Goal: Transaction & Acquisition: Book appointment/travel/reservation

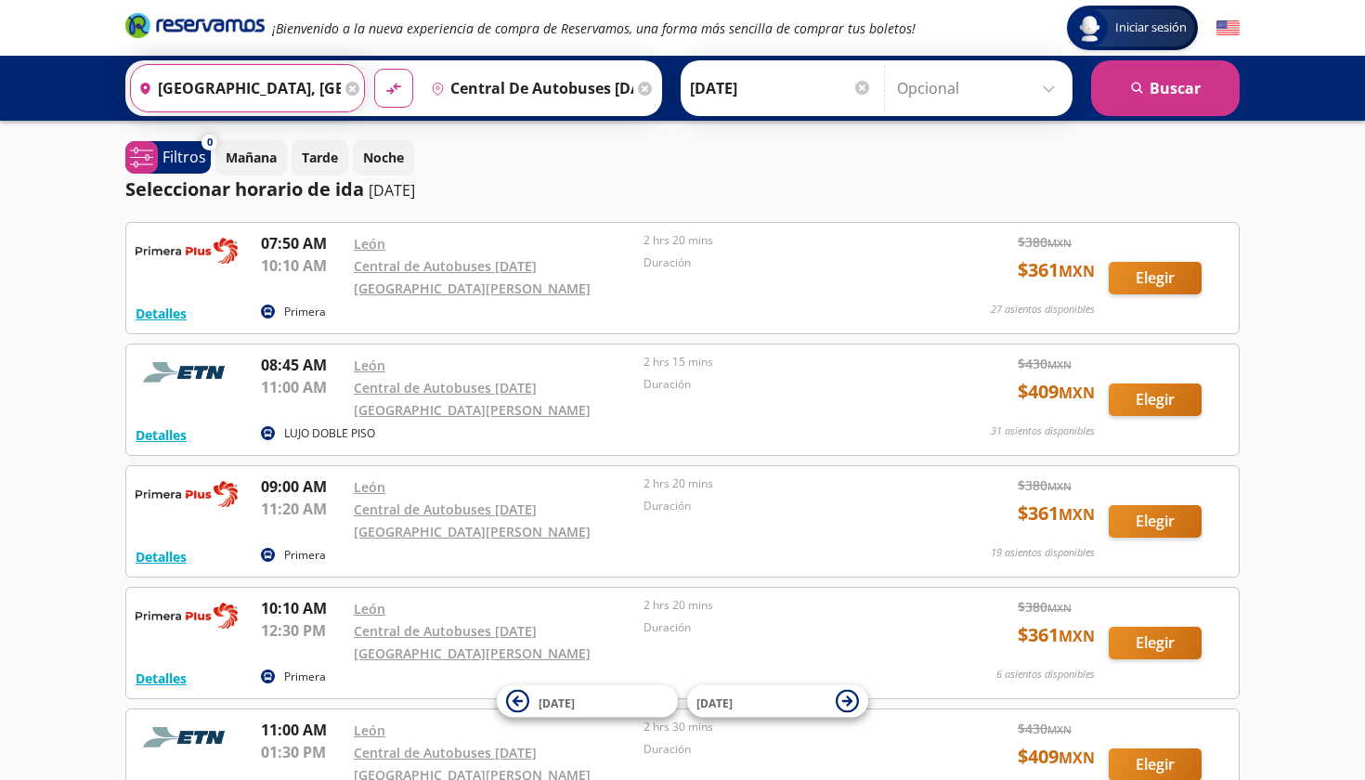
click at [254, 72] on input "[GEOGRAPHIC_DATA], [GEOGRAPHIC_DATA]" at bounding box center [236, 88] width 210 height 46
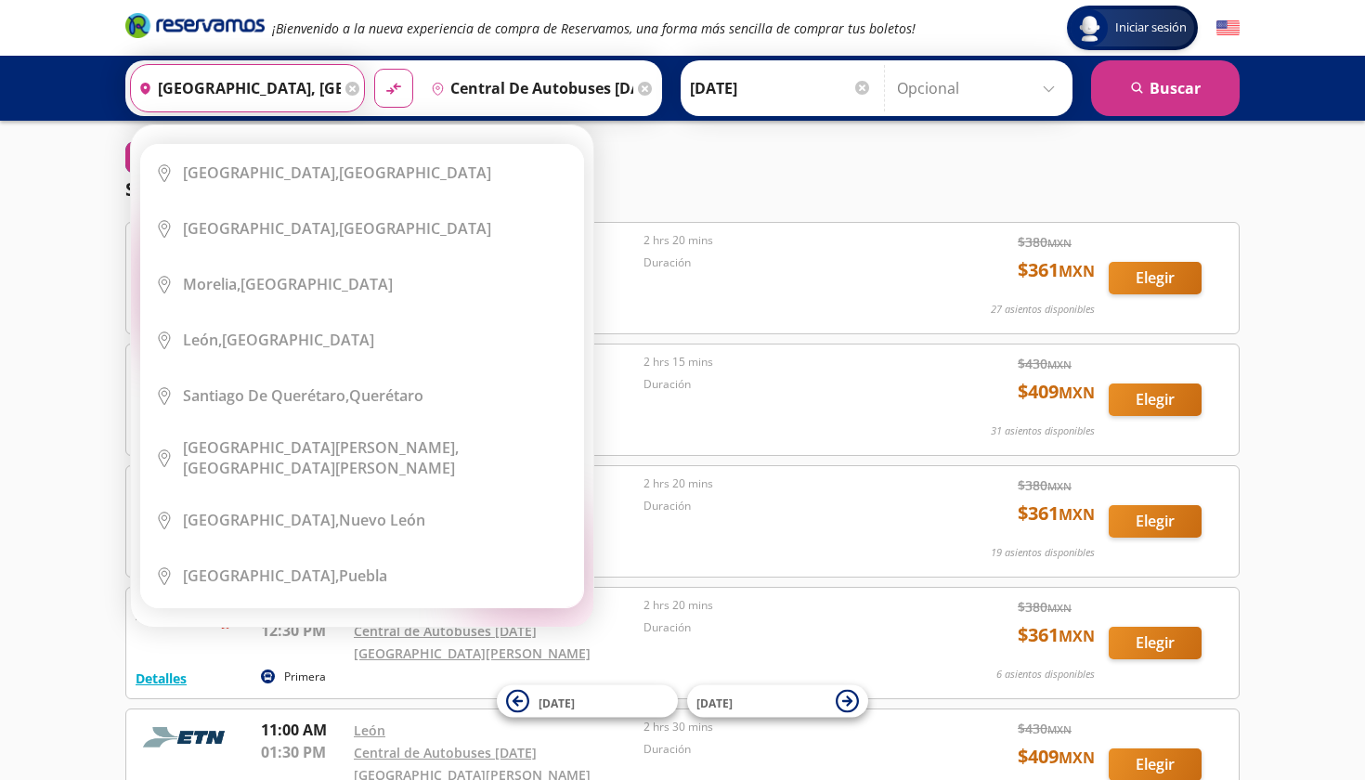
click at [254, 72] on input "[GEOGRAPHIC_DATA], [GEOGRAPHIC_DATA]" at bounding box center [236, 88] width 210 height 46
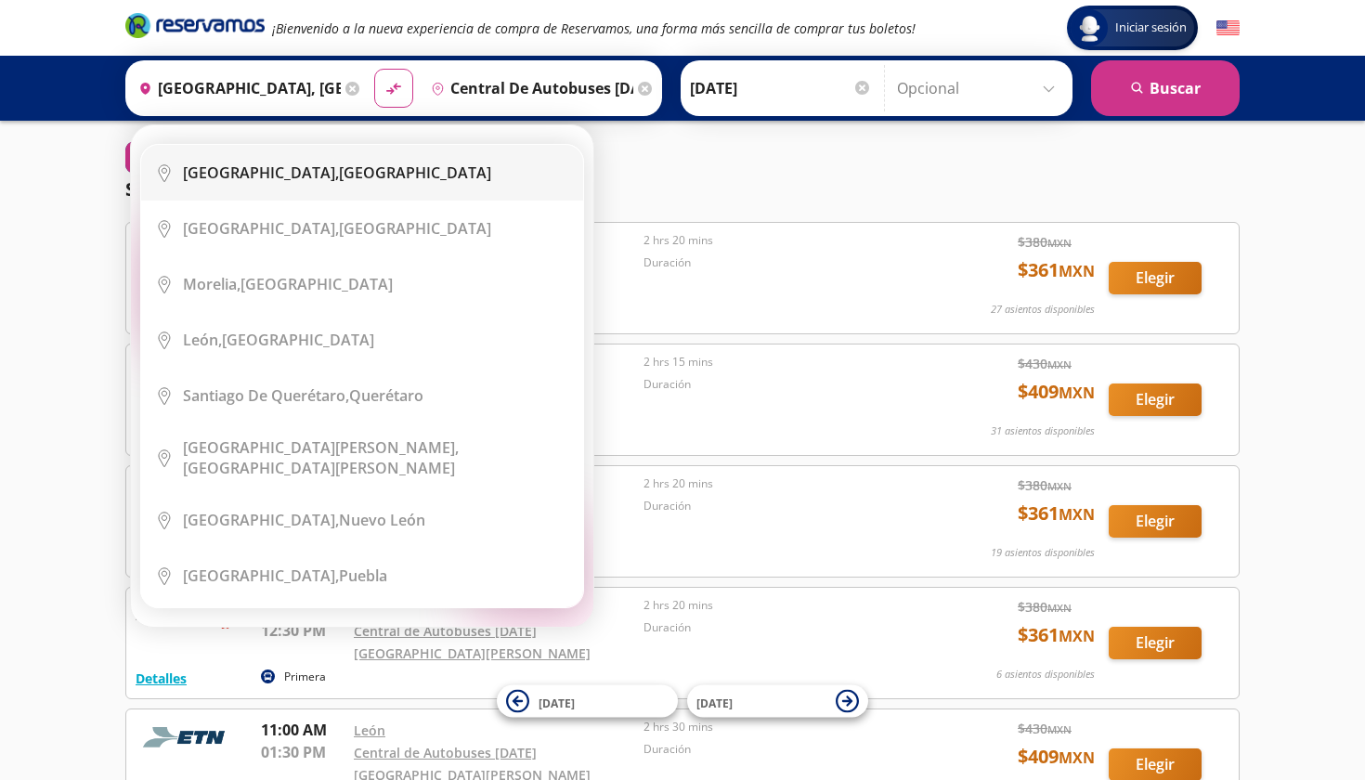
click at [271, 176] on b "[GEOGRAPHIC_DATA]," at bounding box center [261, 173] width 156 height 20
type input "[GEOGRAPHIC_DATA], [GEOGRAPHIC_DATA]"
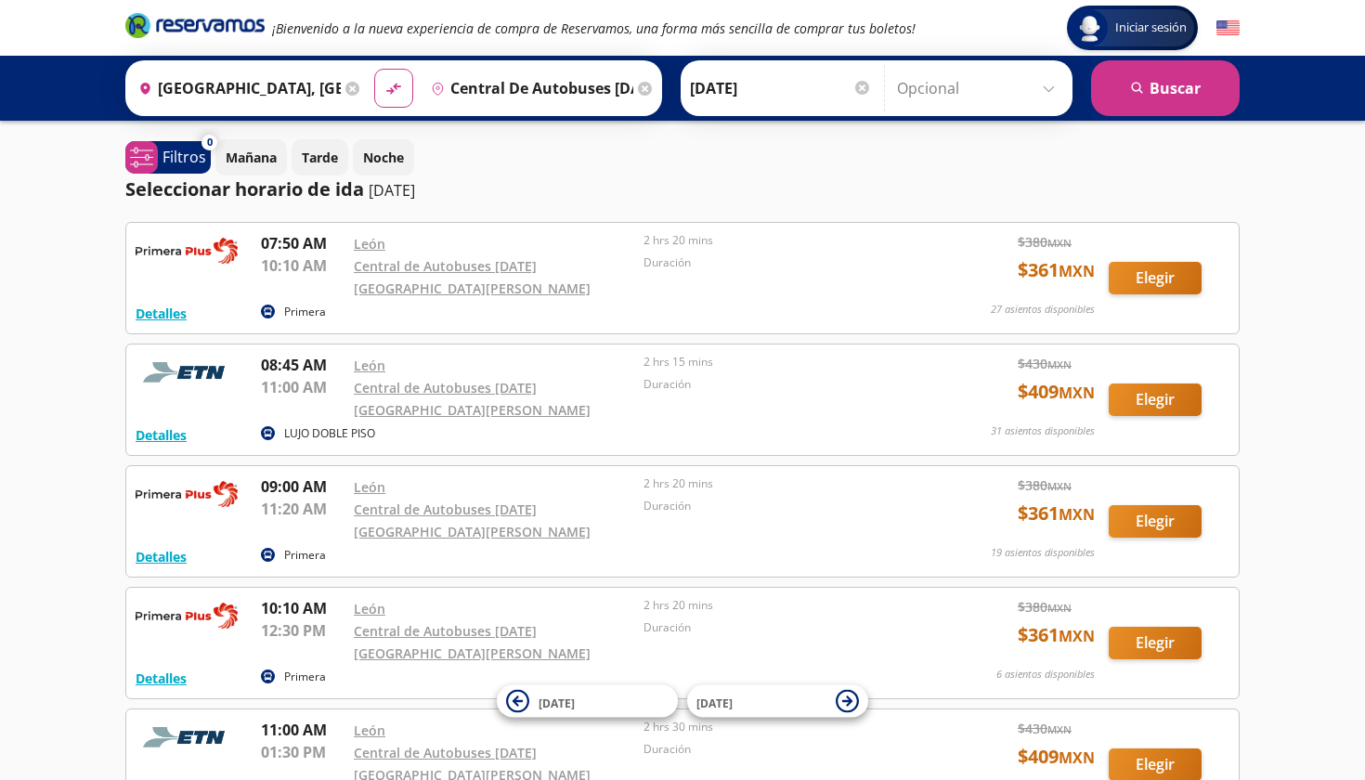
click at [523, 93] on input "Central de Autobuses [DATE][GEOGRAPHIC_DATA][PERSON_NAME], [GEOGRAPHIC_DATA]" at bounding box center [528, 88] width 210 height 46
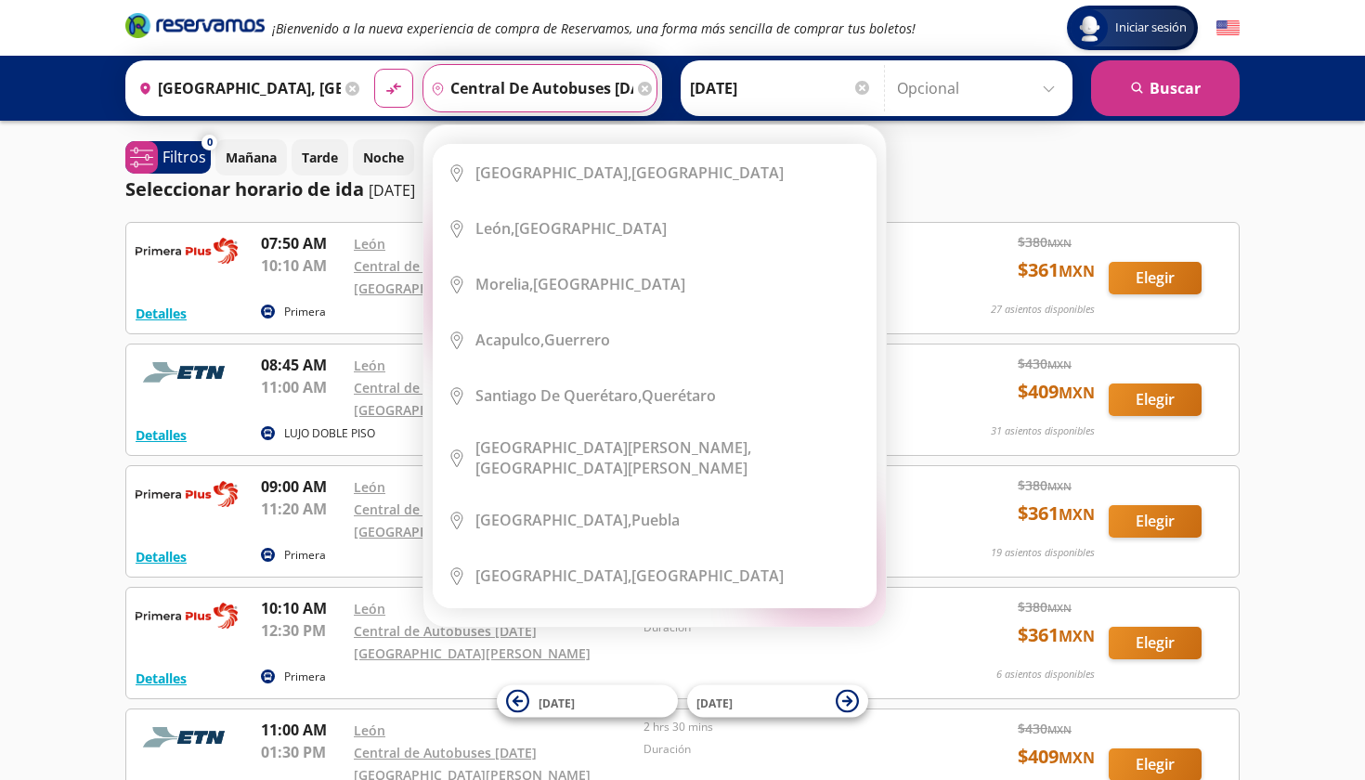
click at [523, 125] on div "Elige tu destino Close Destino pin-outline Central de Autobuses [DATE][GEOGRAPH…" at bounding box center [654, 375] width 462 height 501
click at [523, 93] on input "Central de Autobuses [DATE][GEOGRAPHIC_DATA][PERSON_NAME], [GEOGRAPHIC_DATA]" at bounding box center [528, 88] width 210 height 46
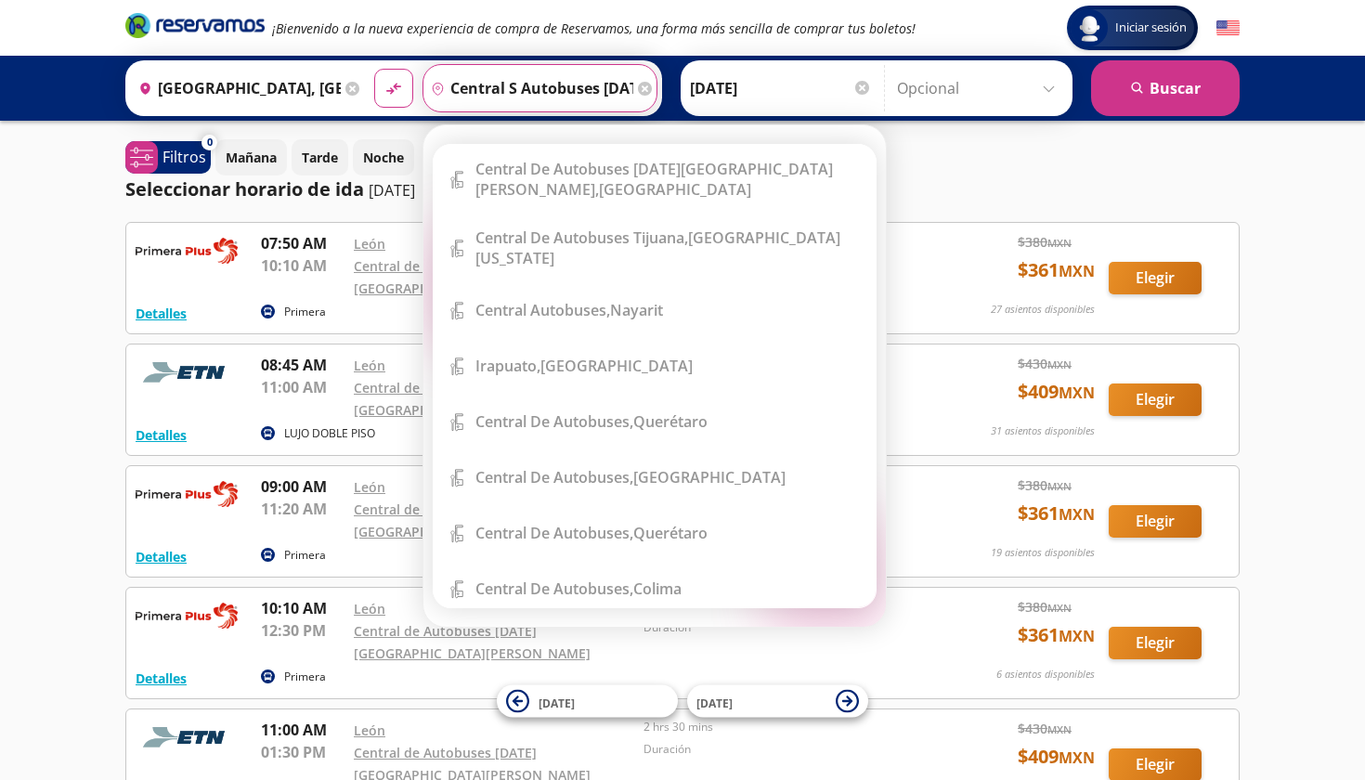
type input "central s autobuses [DATE][GEOGRAPHIC_DATA][PERSON_NAME], [GEOGRAPHIC_DATA]"
drag, startPoint x: 523, startPoint y: 93, endPoint x: 672, endPoint y: 85, distance: 149.7
click at [652, 85] on icon at bounding box center [645, 89] width 14 height 14
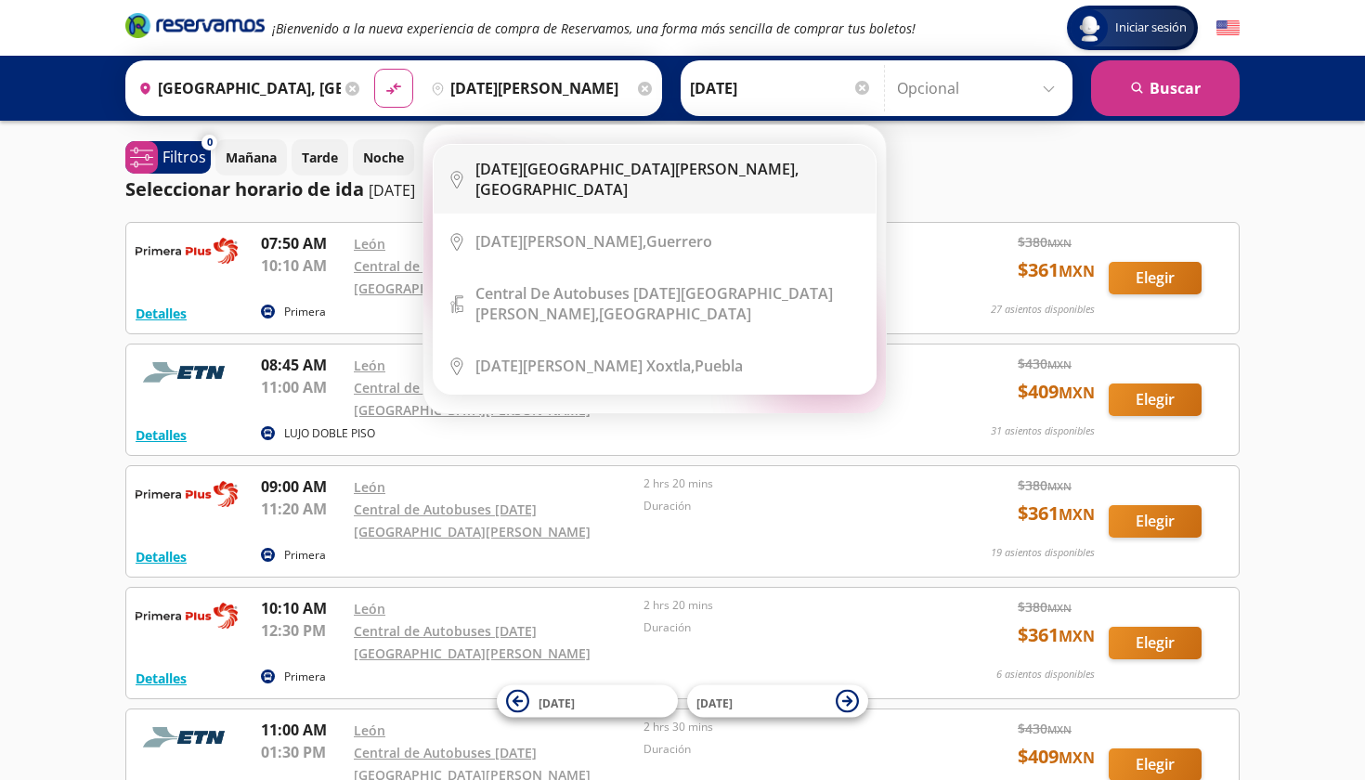
click at [728, 188] on li "City Icon [DATE][GEOGRAPHIC_DATA][PERSON_NAME], [GEOGRAPHIC_DATA]" at bounding box center [655, 179] width 442 height 69
type input "[DATE][GEOGRAPHIC_DATA][PERSON_NAME], [GEOGRAPHIC_DATA]"
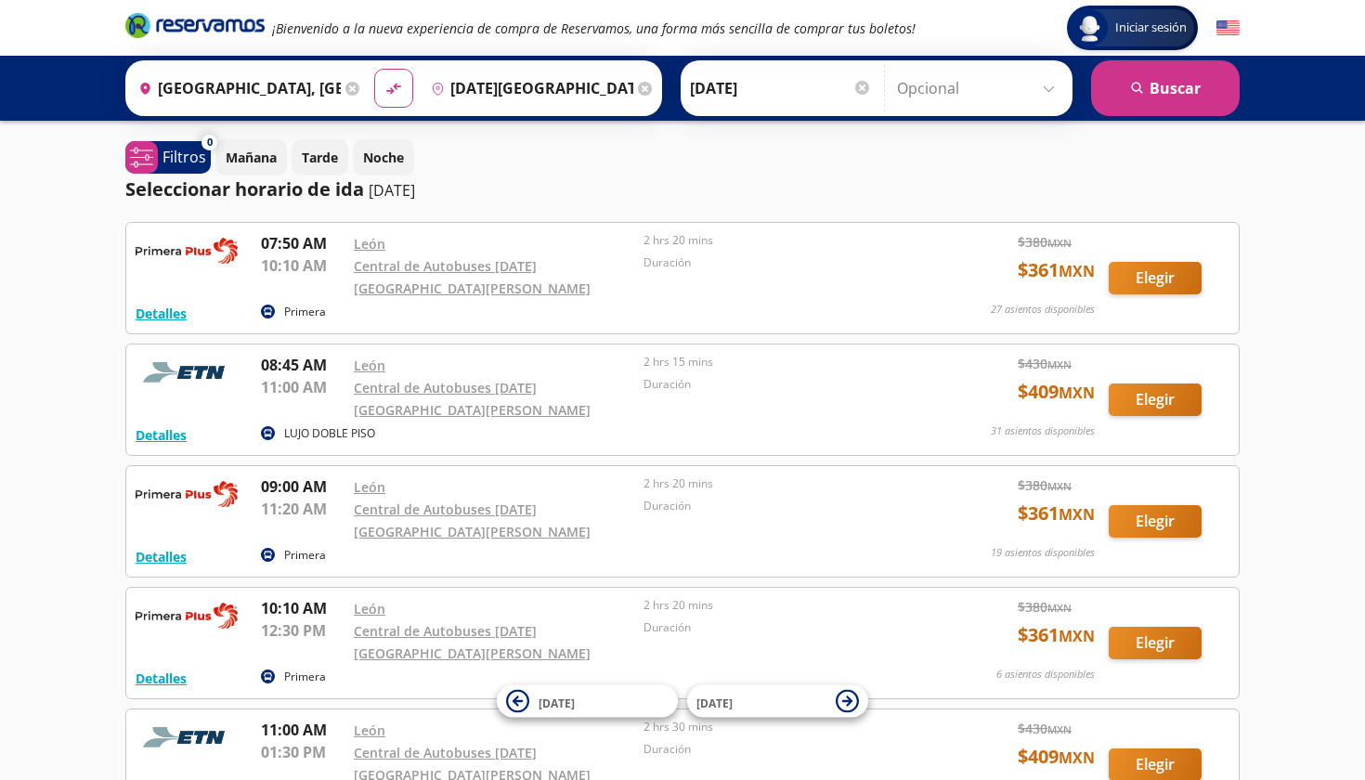
click at [806, 88] on input "[DATE]" at bounding box center [781, 88] width 182 height 46
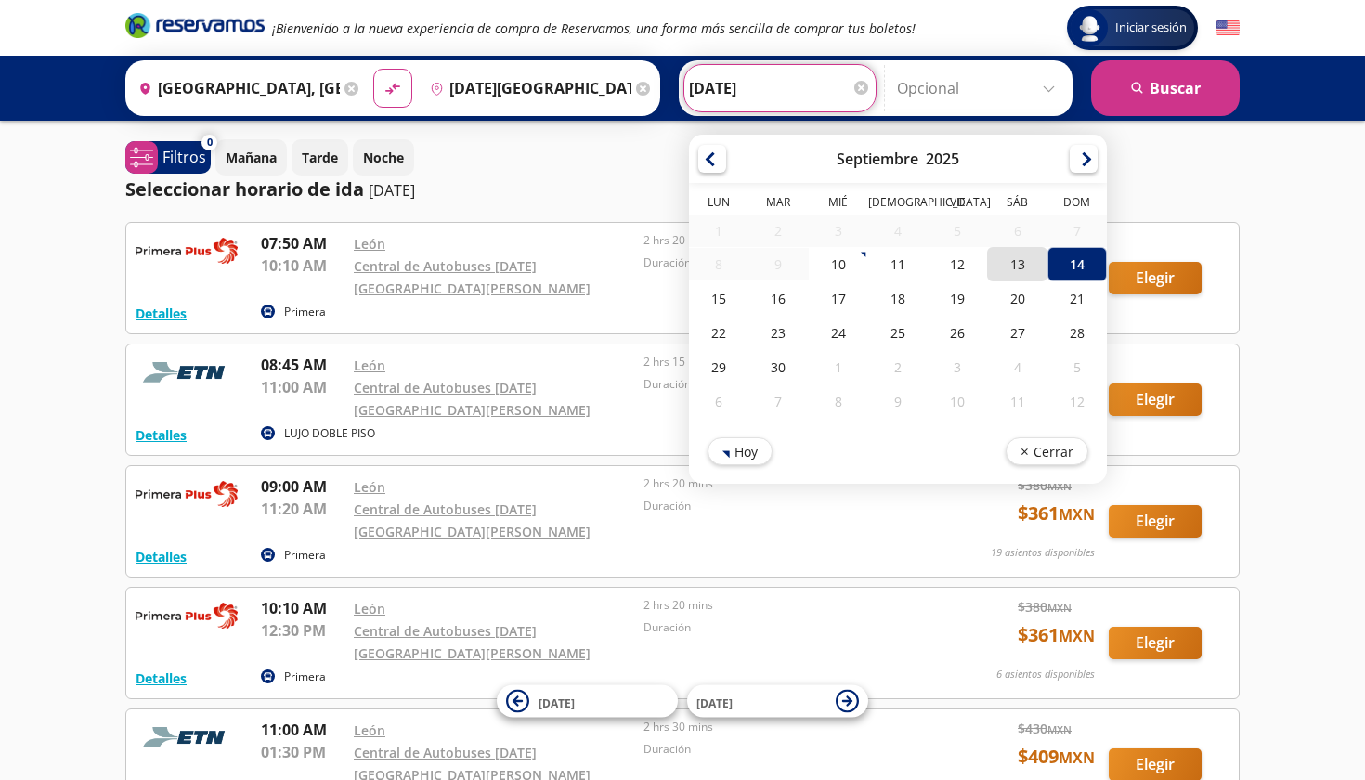
click at [1044, 268] on div "13" at bounding box center [1016, 264] width 59 height 34
type input "[DATE]"
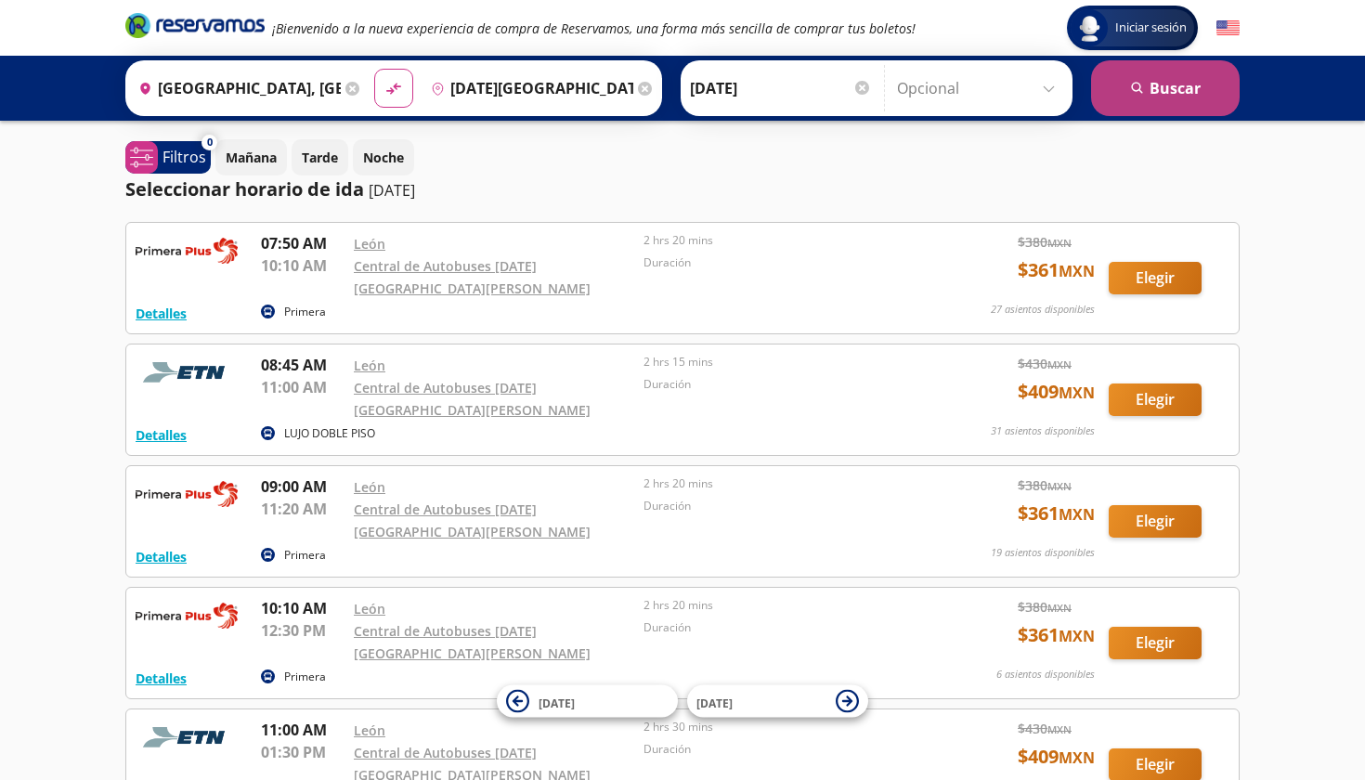
click at [1170, 94] on button "search [GEOGRAPHIC_DATA]" at bounding box center [1165, 88] width 149 height 56
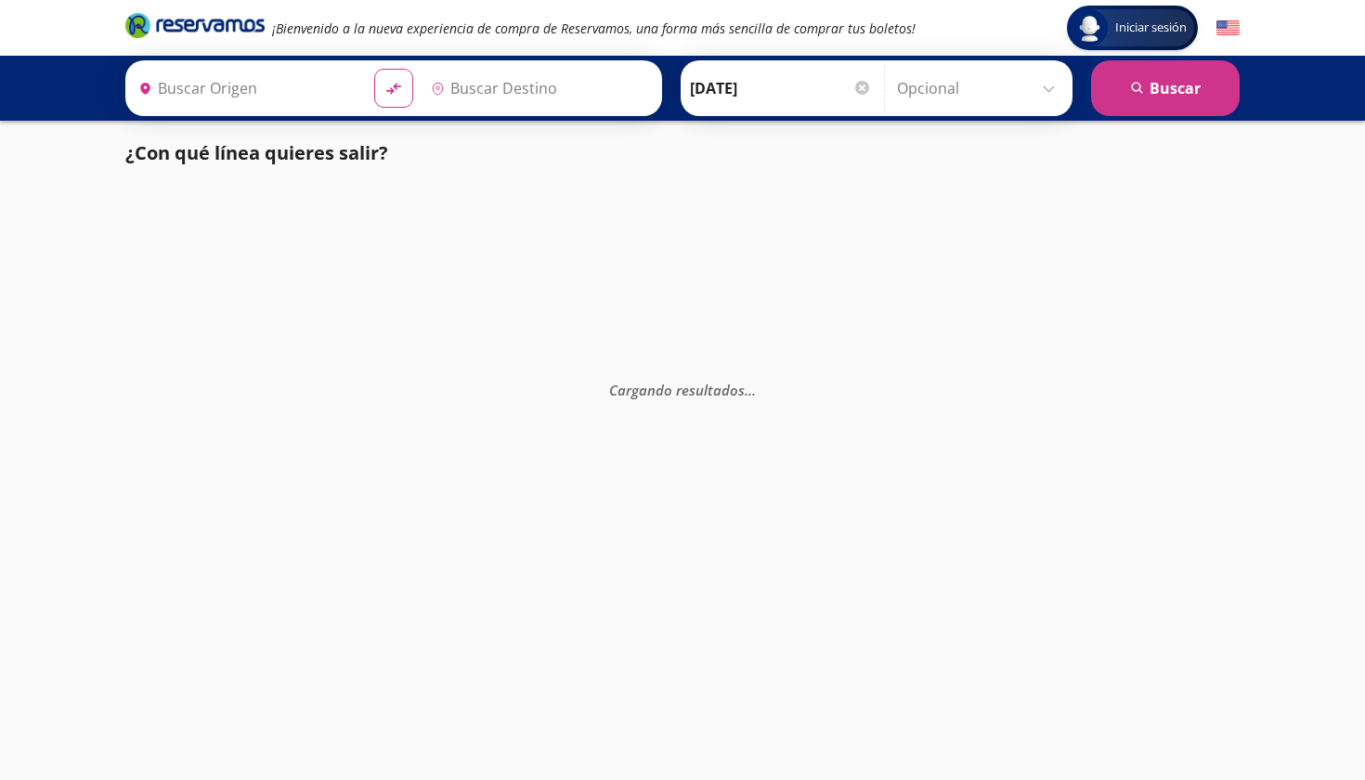
type input "[GEOGRAPHIC_DATA], [GEOGRAPHIC_DATA]"
type input "[DATE][GEOGRAPHIC_DATA][PERSON_NAME], [GEOGRAPHIC_DATA]"
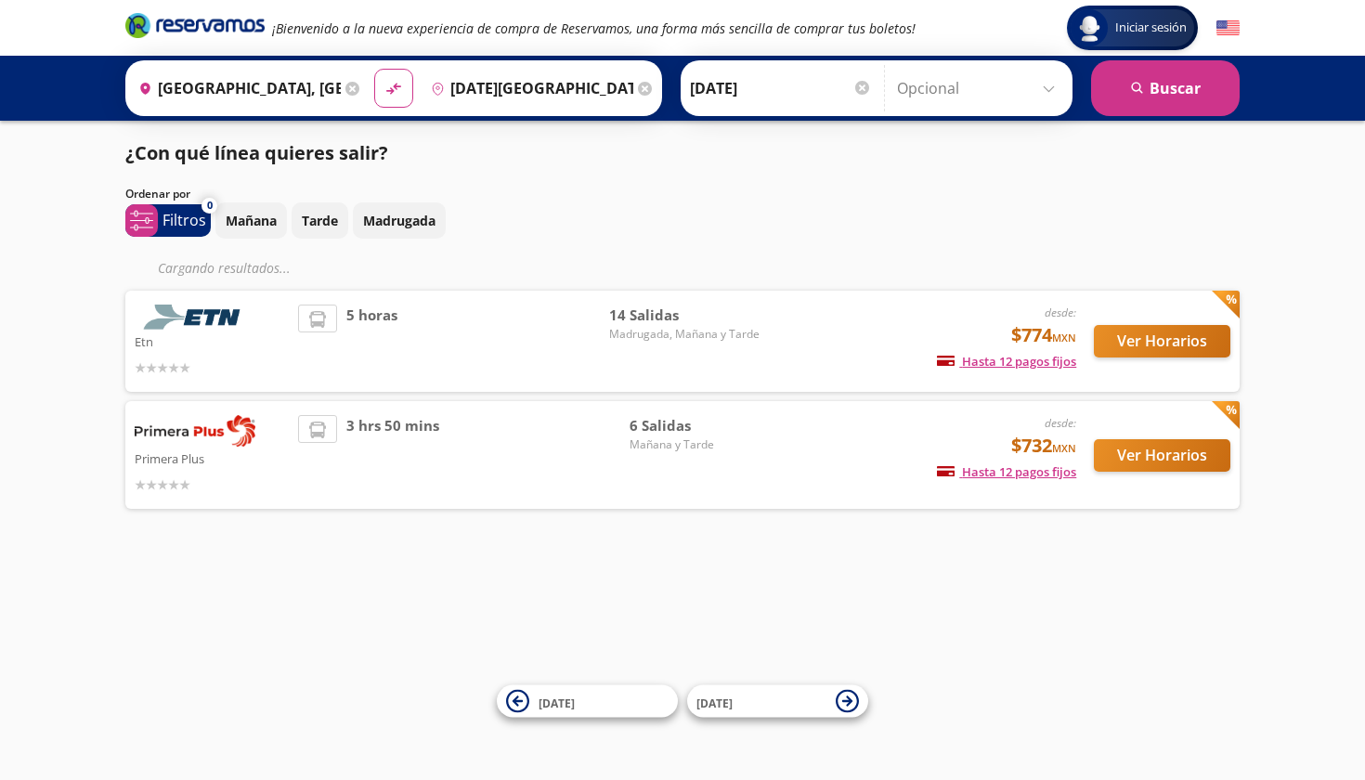
click at [682, 302] on div "Etn desde: $774 MXN Hasta 12 pagos fijos Pagos fijos en compras mayores a $30 M…" at bounding box center [682, 341] width 1114 height 101
click at [1121, 332] on button "Ver Horarios" at bounding box center [1162, 341] width 137 height 33
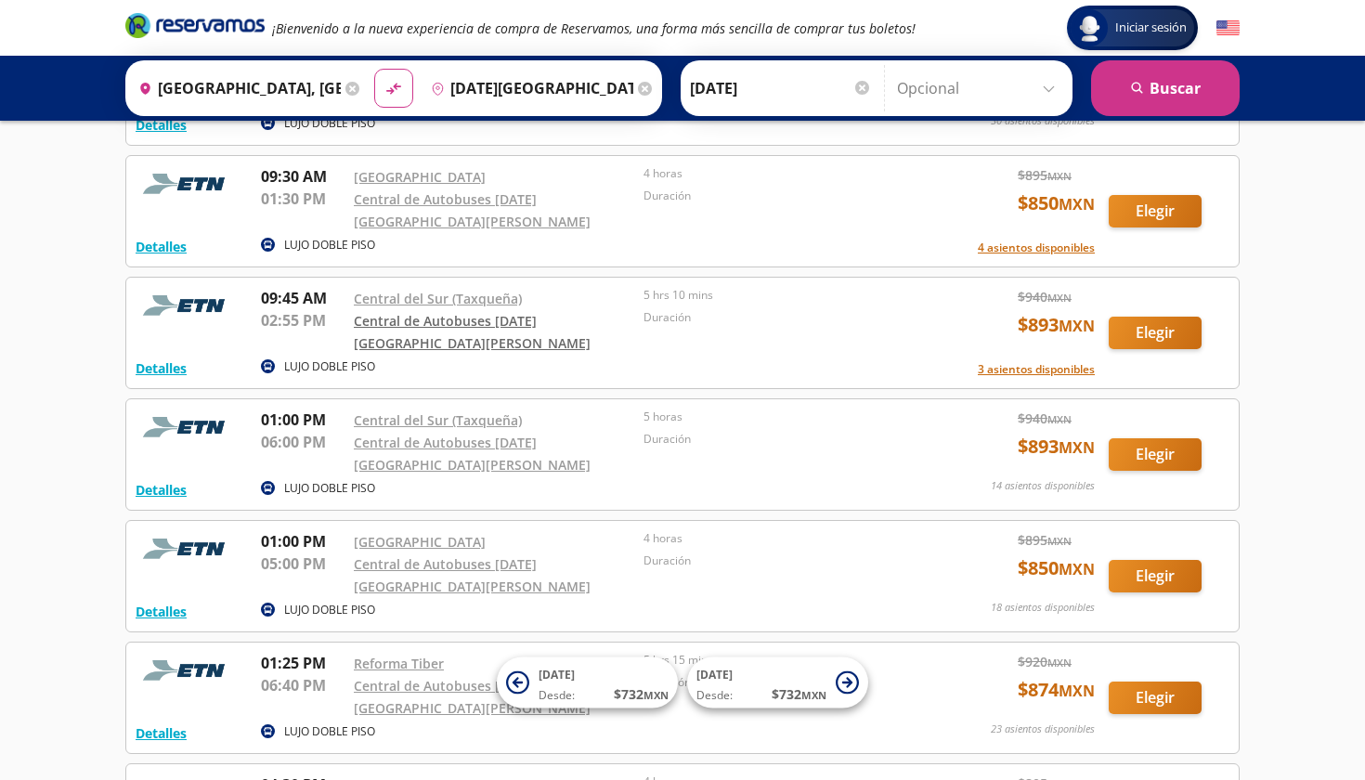
scroll to position [441, 0]
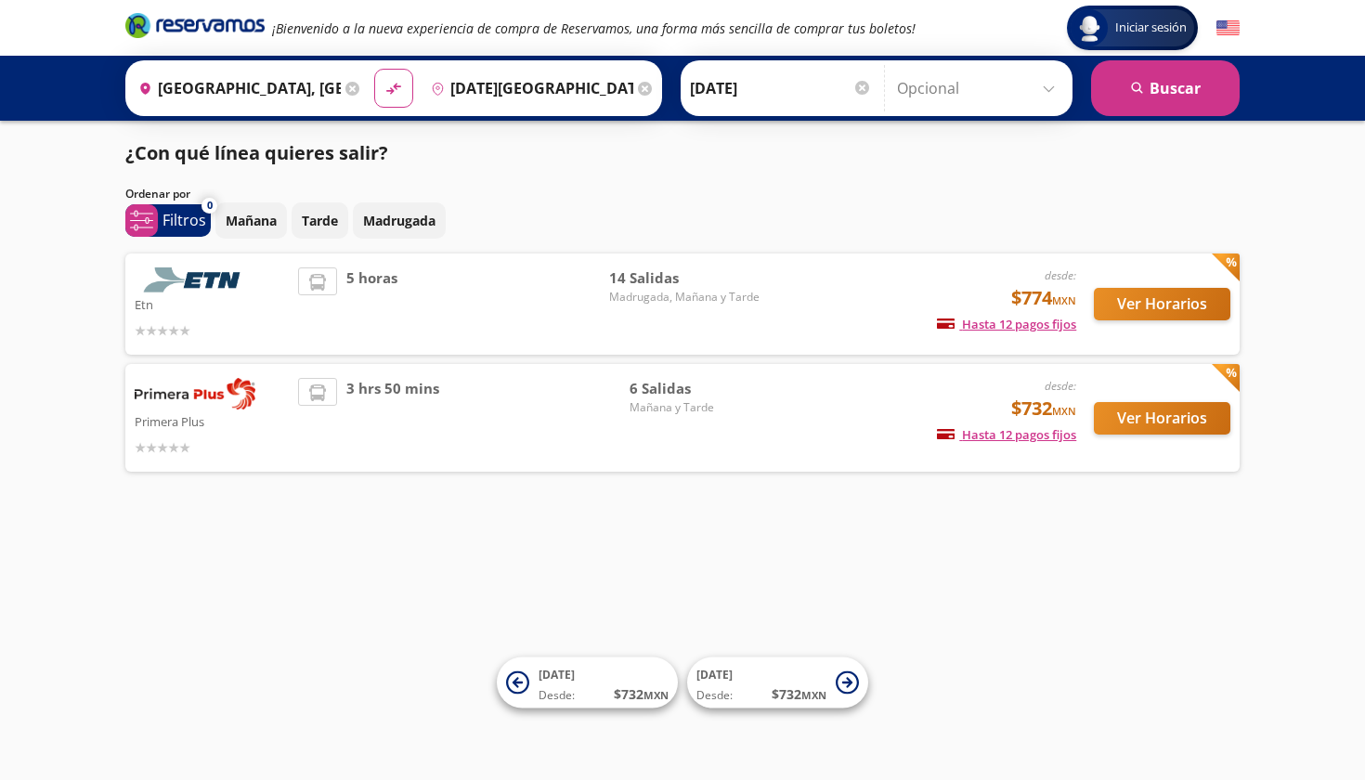
click at [1165, 415] on button "Ver Horarios" at bounding box center [1162, 418] width 137 height 33
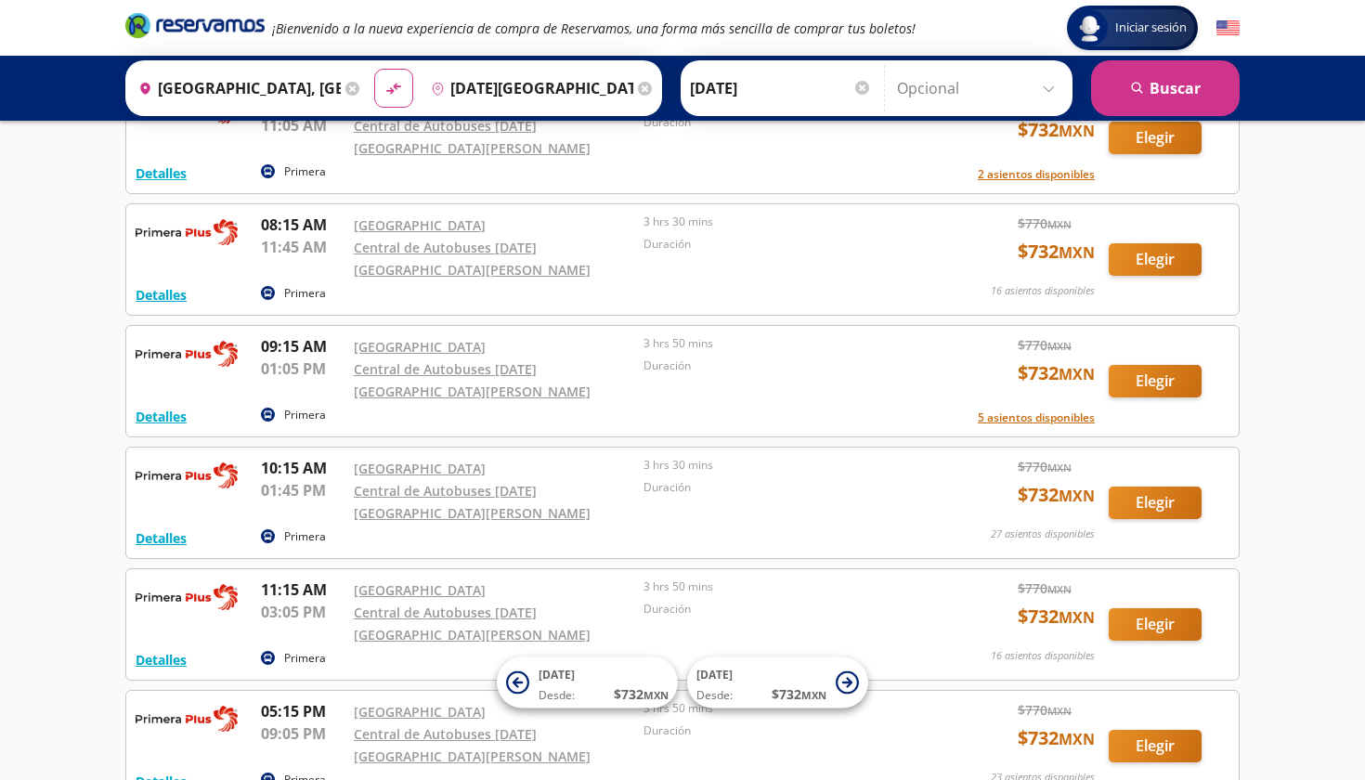
scroll to position [148, 0]
